Goal: Check status

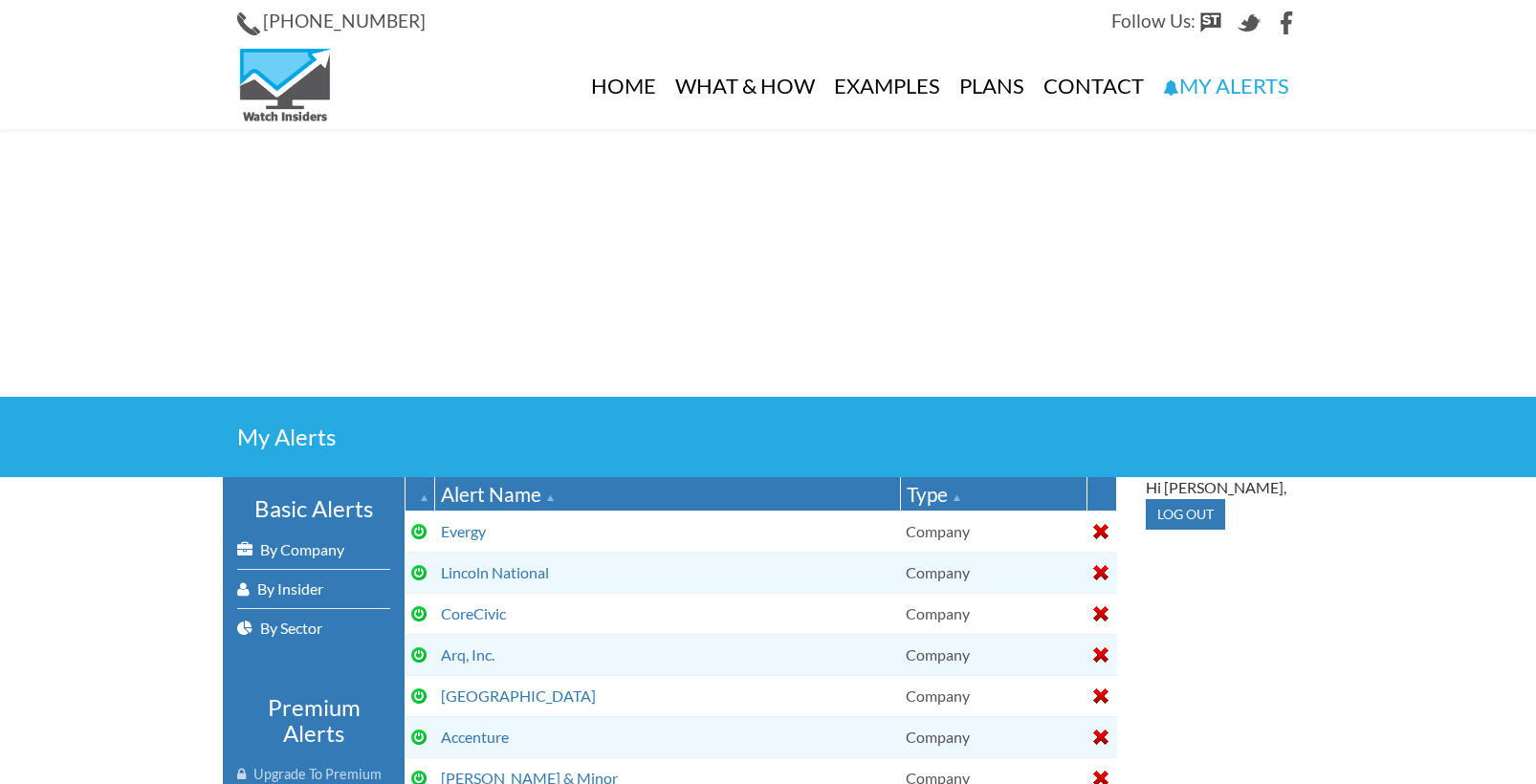
select select
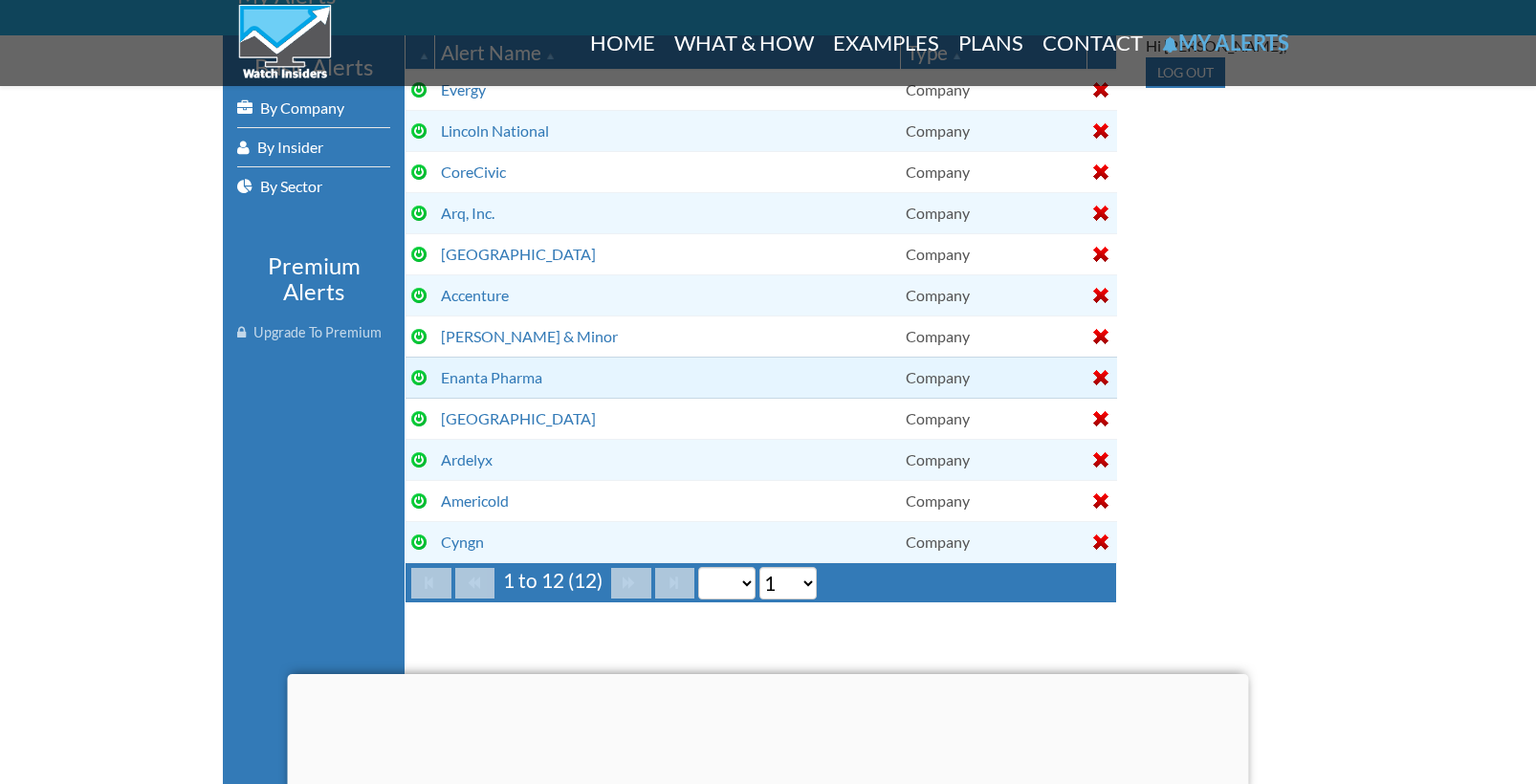
scroll to position [442, 0]
click at [1096, 333] on div at bounding box center [1100, 335] width 15 height 15
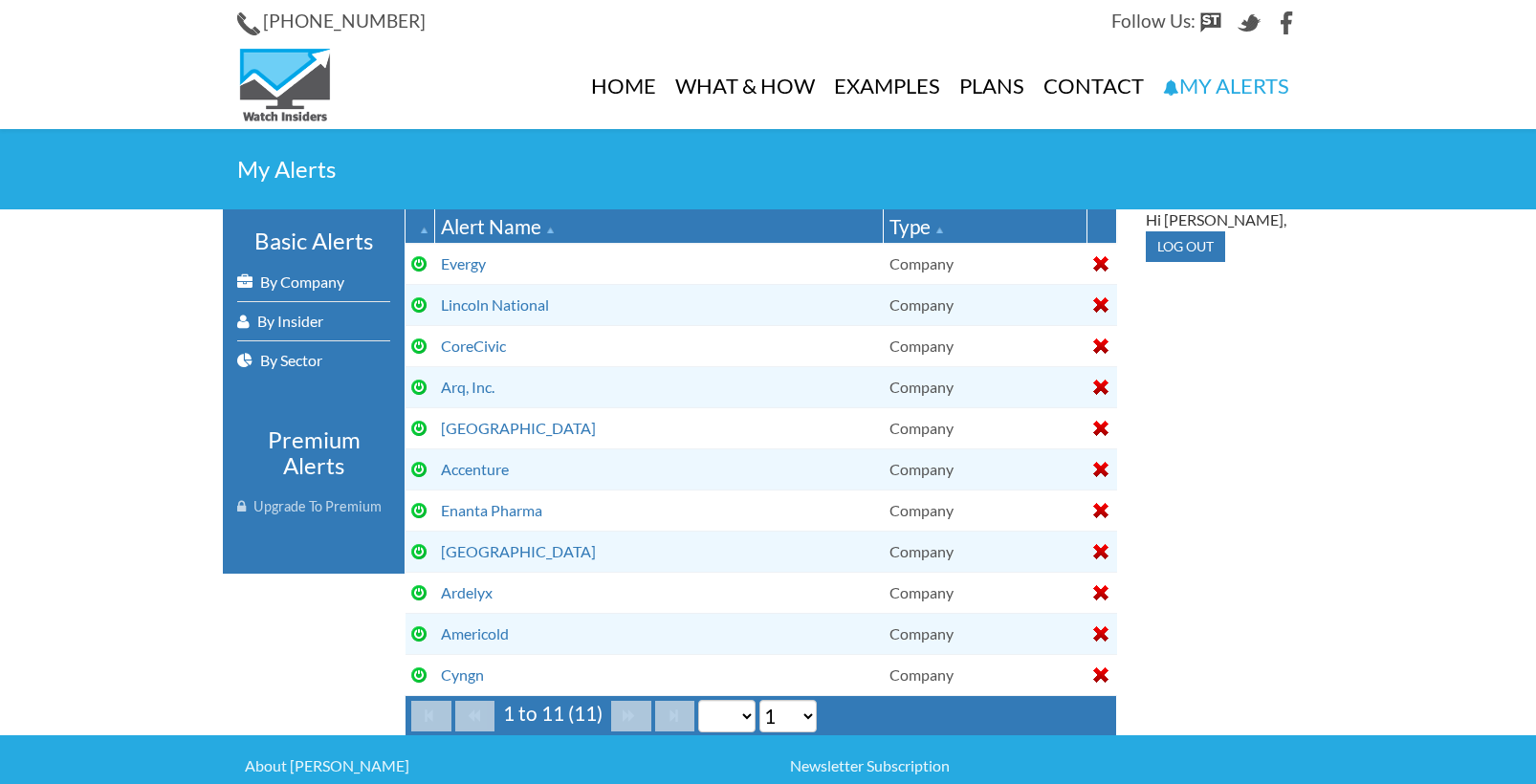
select select
